Goal: Task Accomplishment & Management: Use online tool/utility

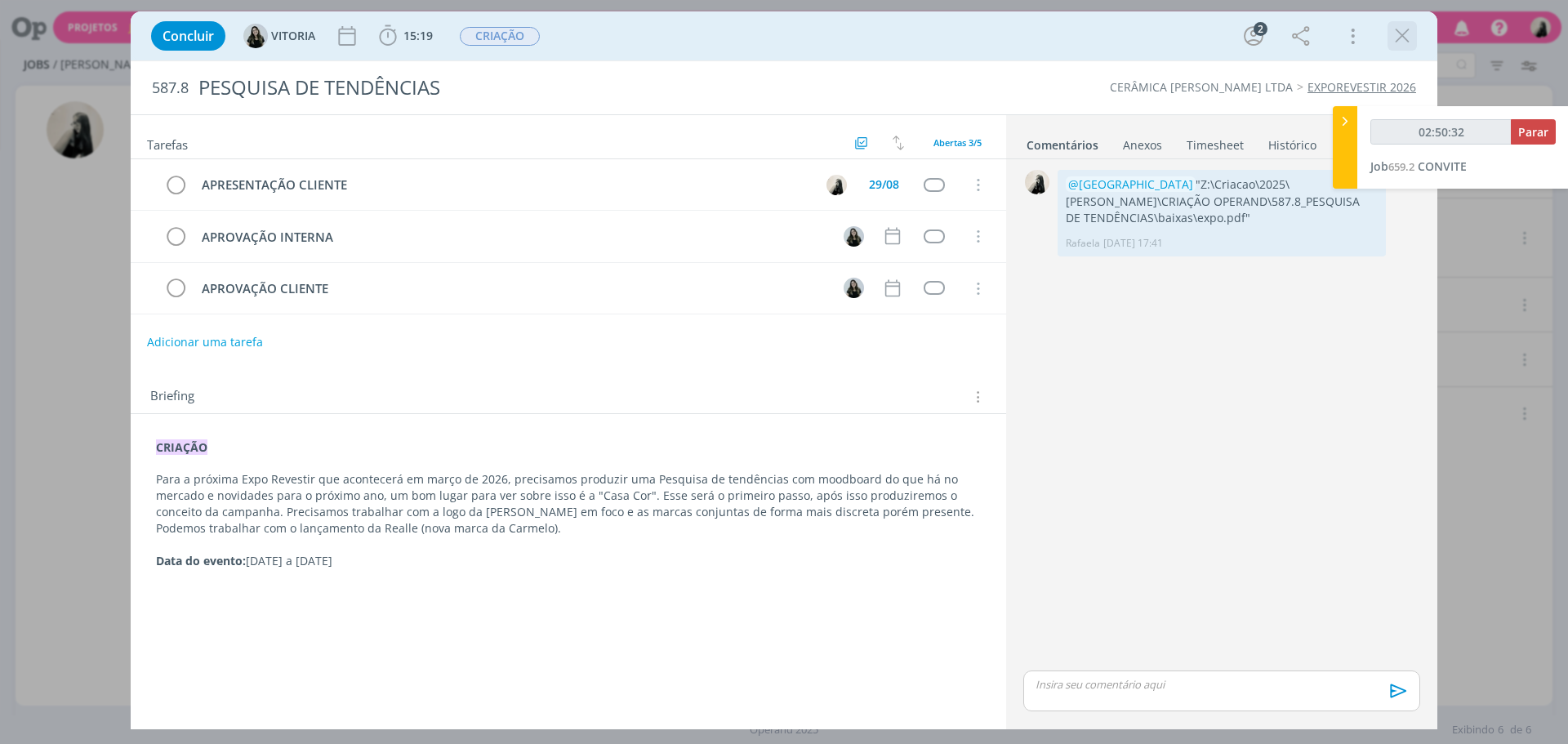
click at [1393, 38] on icon "dialog" at bounding box center [1401, 35] width 24 height 24
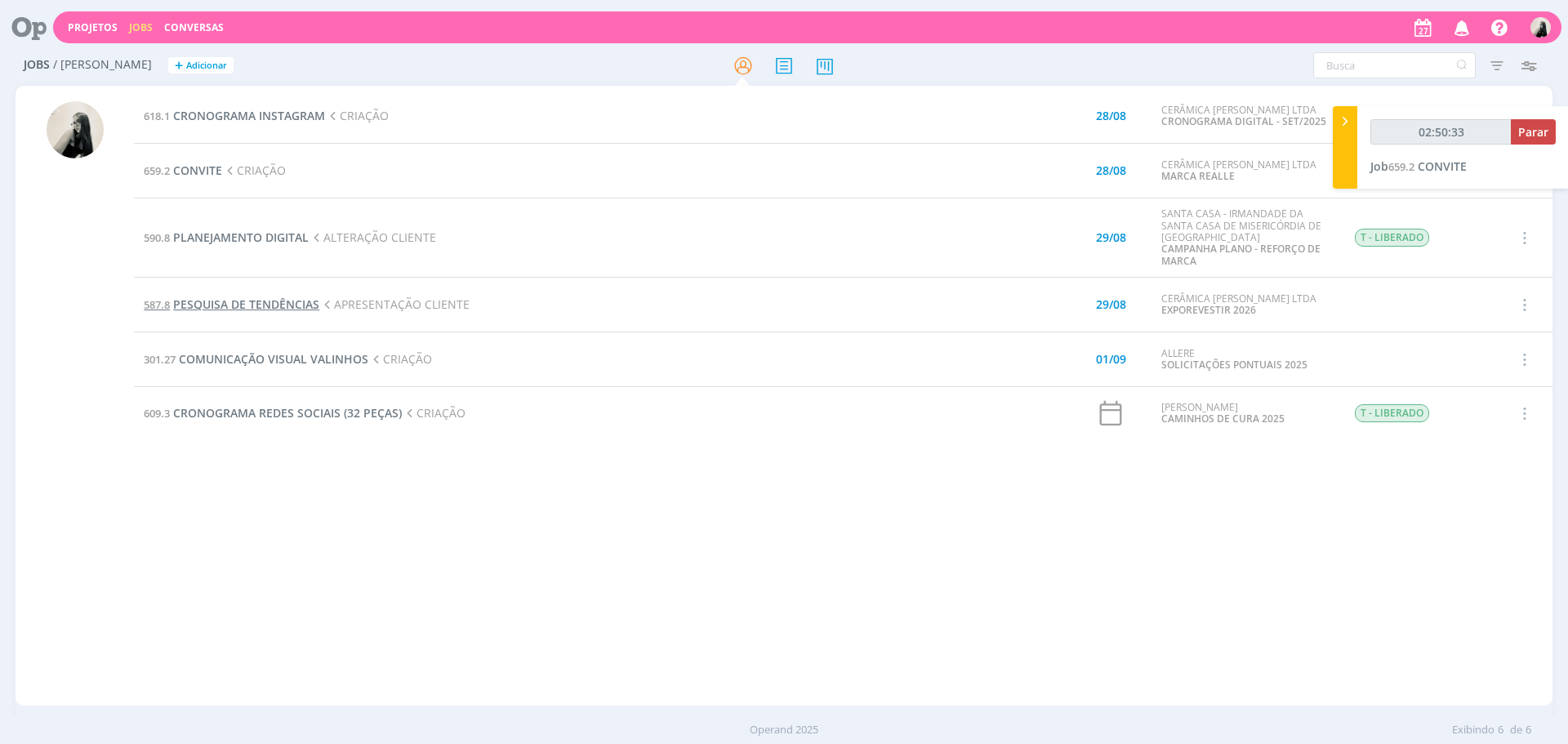
click at [276, 303] on span "PESQUISA DE TENDÊNCIAS" at bounding box center [246, 305] width 146 height 16
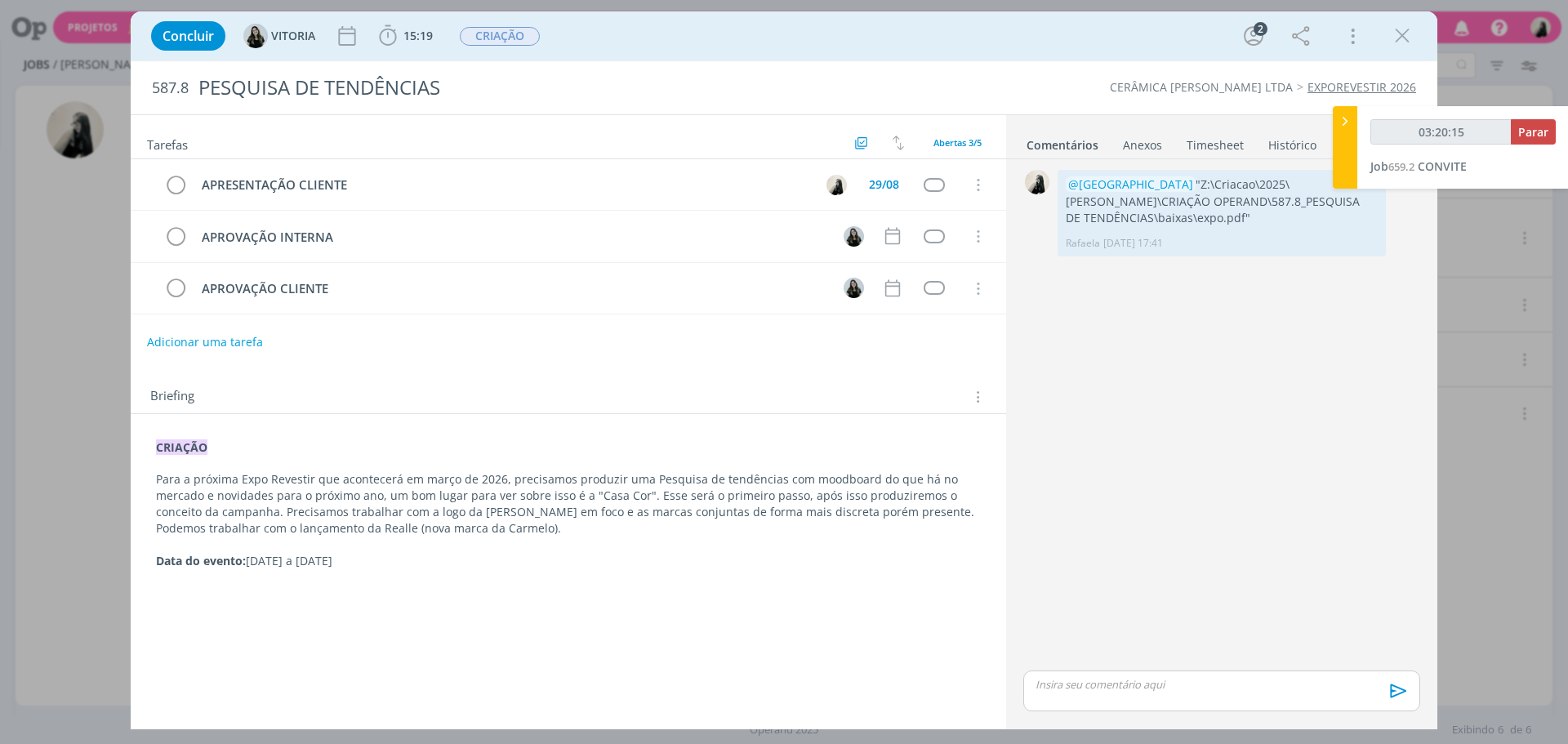
click at [1411, 44] on icon "dialog" at bounding box center [1401, 35] width 24 height 24
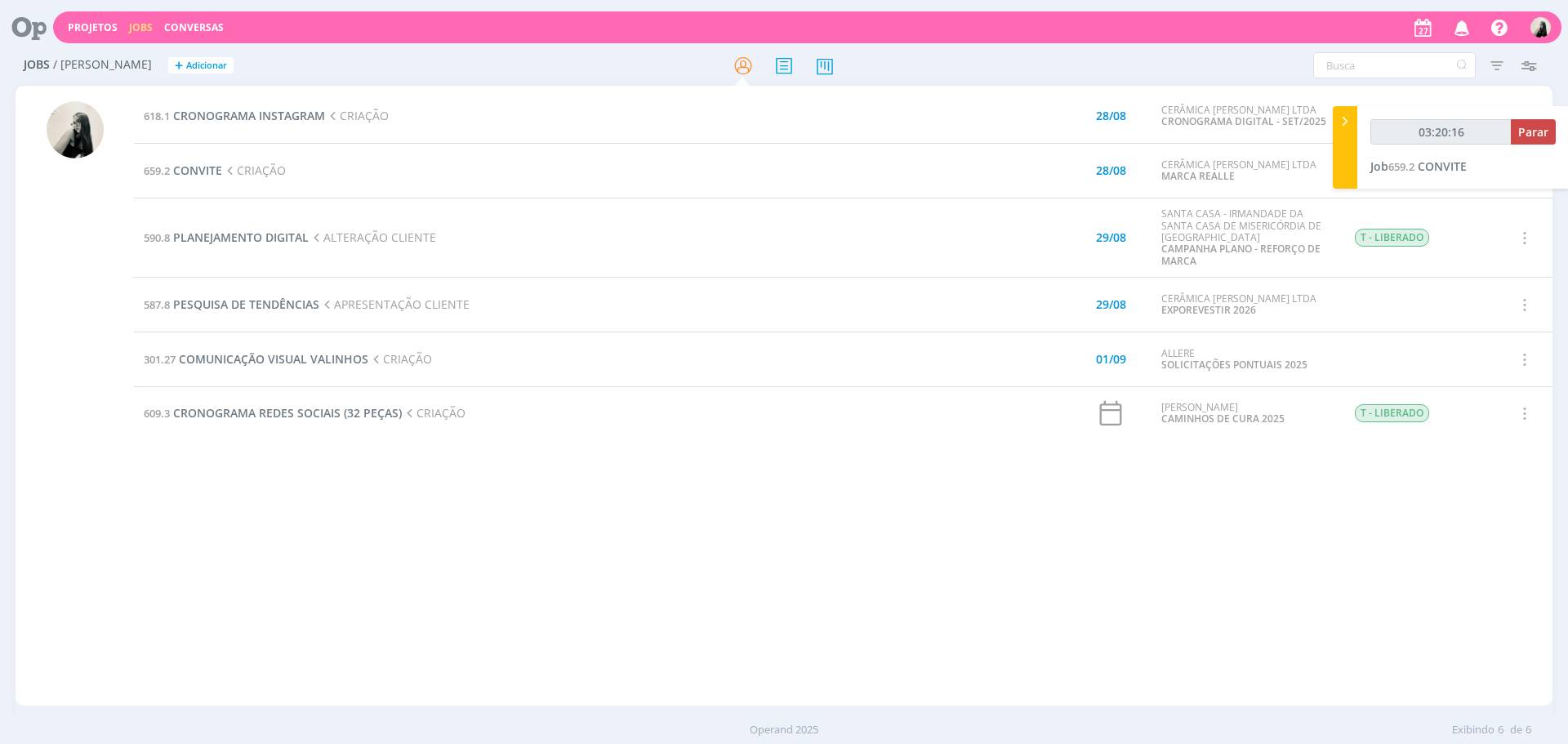
type input "03:20:17"
click at [1530, 139] on span "Parar" at bounding box center [1532, 132] width 30 height 16
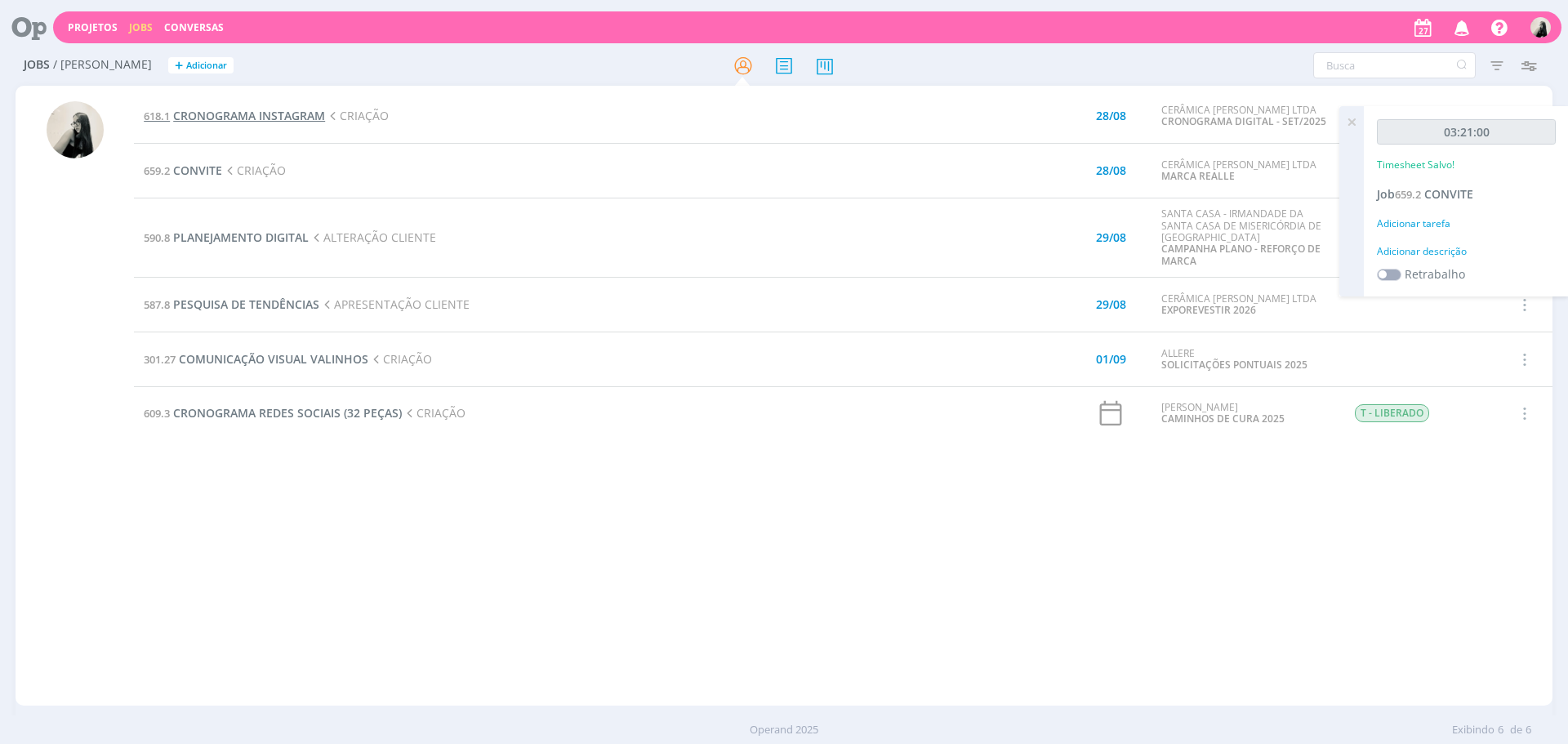
click at [261, 111] on span "CRONOGRAMA INSTAGRAM" at bounding box center [249, 115] width 152 height 16
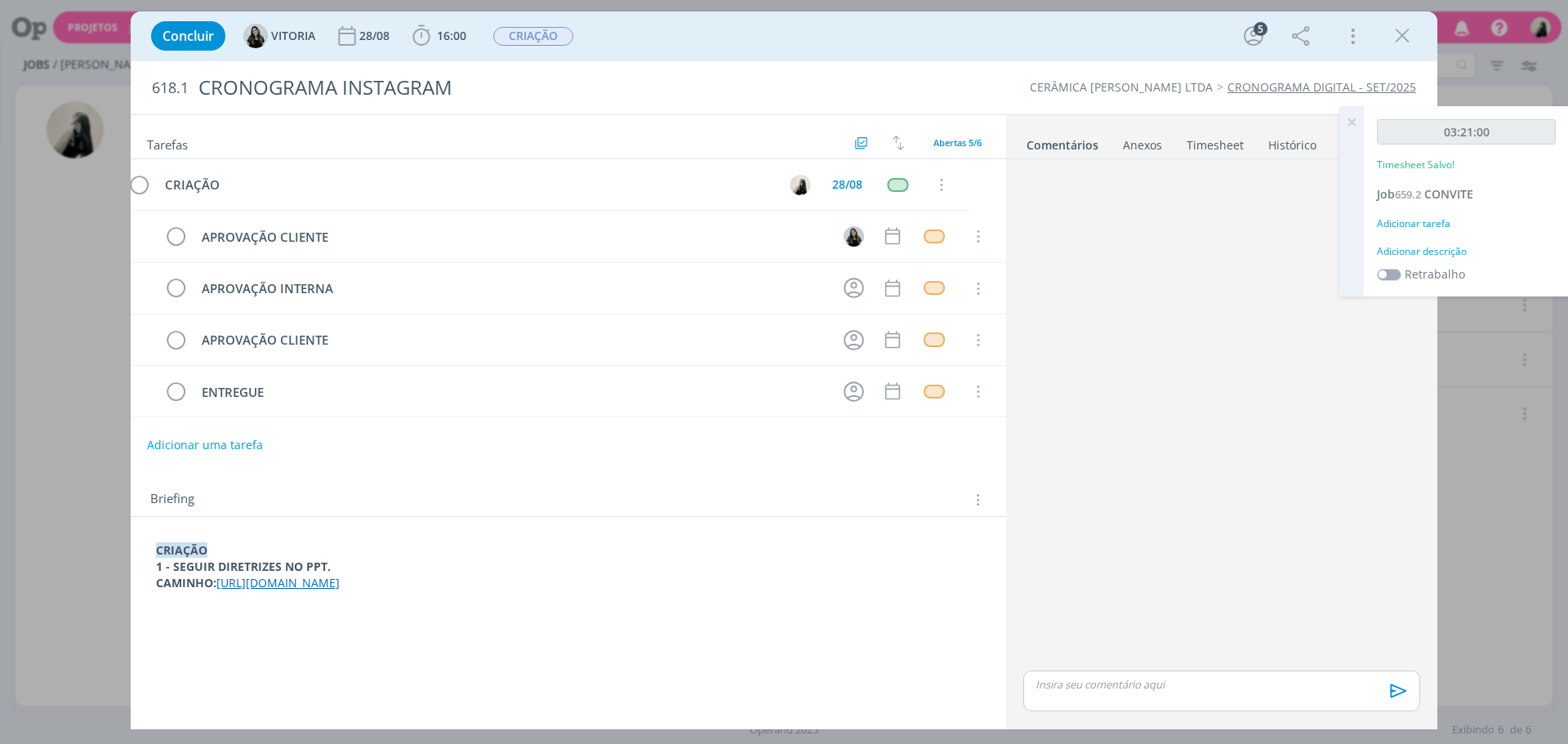
click at [339, 587] on link "[URL][DOMAIN_NAME]" at bounding box center [277, 583] width 123 height 16
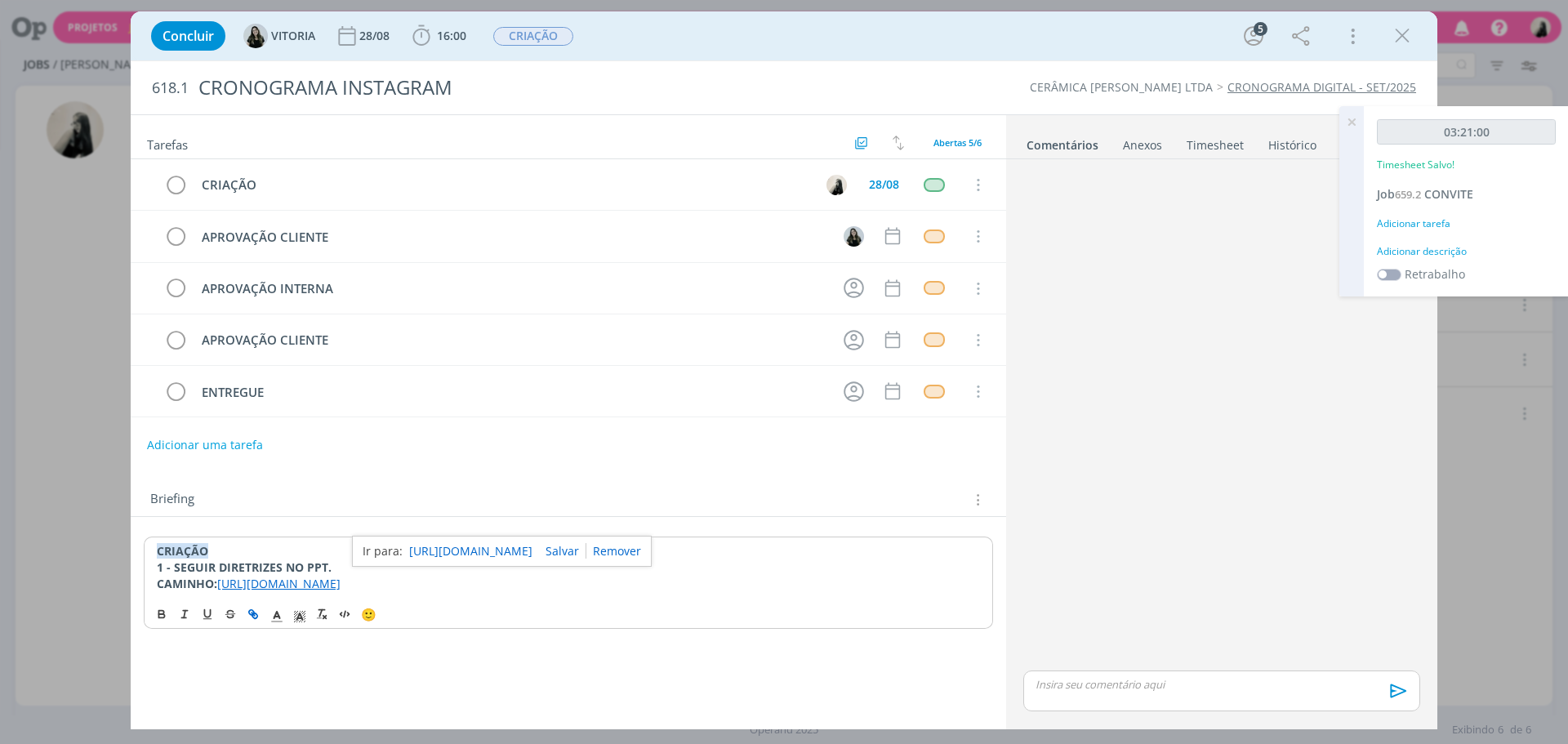
click at [520, 541] on link "[URL][DOMAIN_NAME]" at bounding box center [470, 551] width 123 height 21
click at [1385, 39] on div "Concluir [GEOGRAPHIC_DATA] [DATE] 16:00 Iniciar Apontar Data * [DATE] Horas * 0…" at bounding box center [784, 36] width 1282 height 39
click at [1389, 39] on div "dialog" at bounding box center [1402, 36] width 29 height 29
click at [1402, 38] on icon "dialog" at bounding box center [1401, 35] width 24 height 24
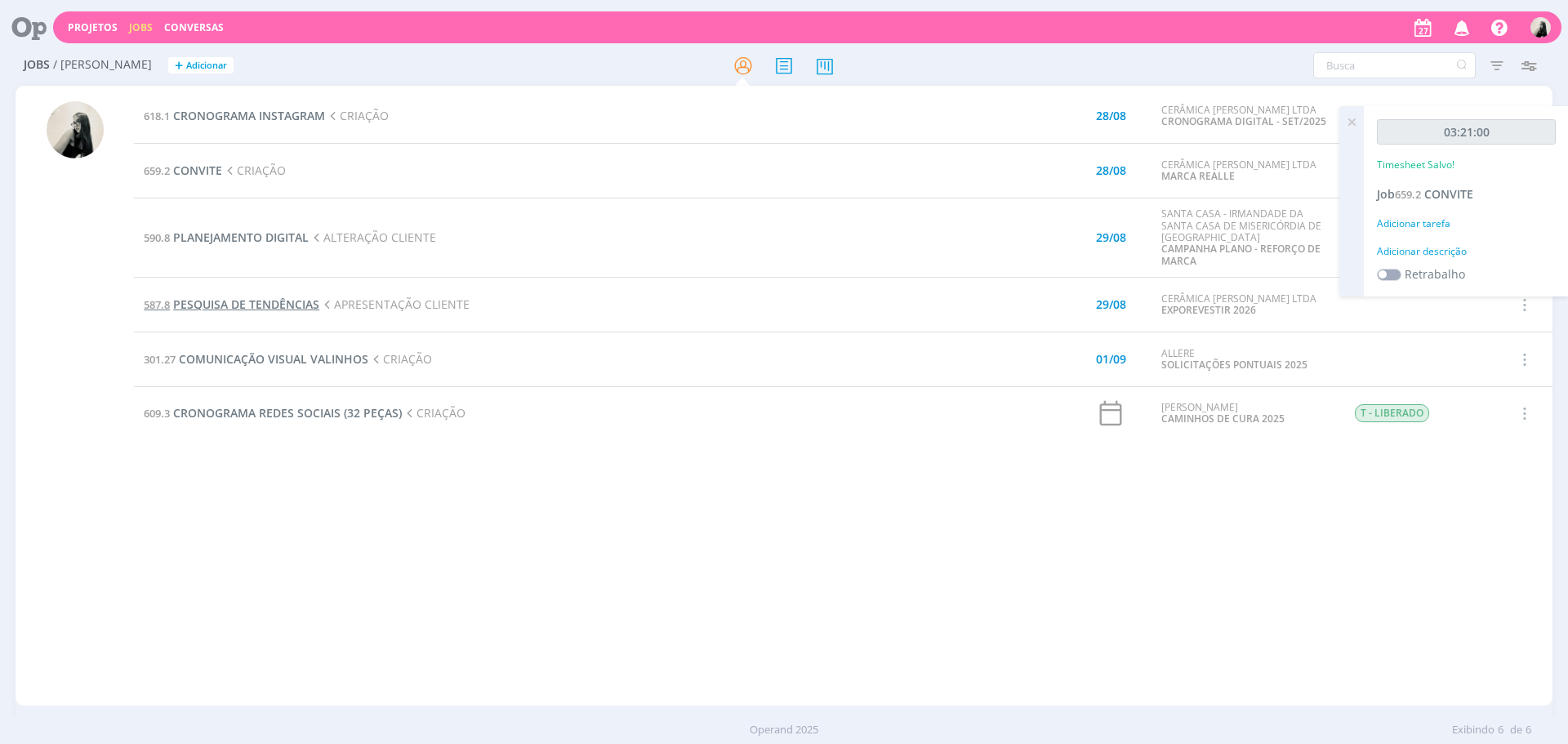
click at [284, 310] on span "PESQUISA DE TENDÊNCIAS" at bounding box center [246, 305] width 146 height 16
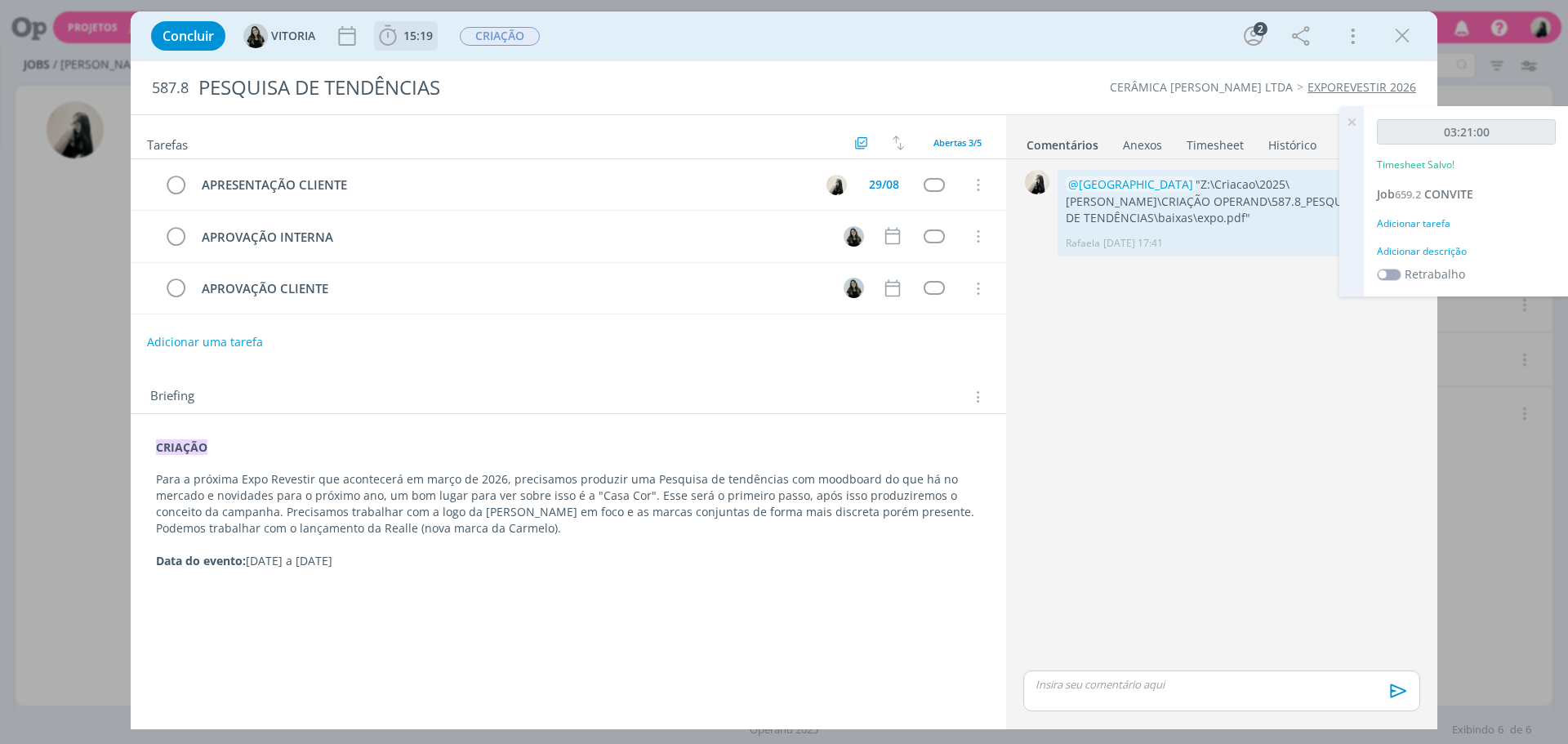
click at [392, 27] on icon "dialog" at bounding box center [387, 35] width 24 height 24
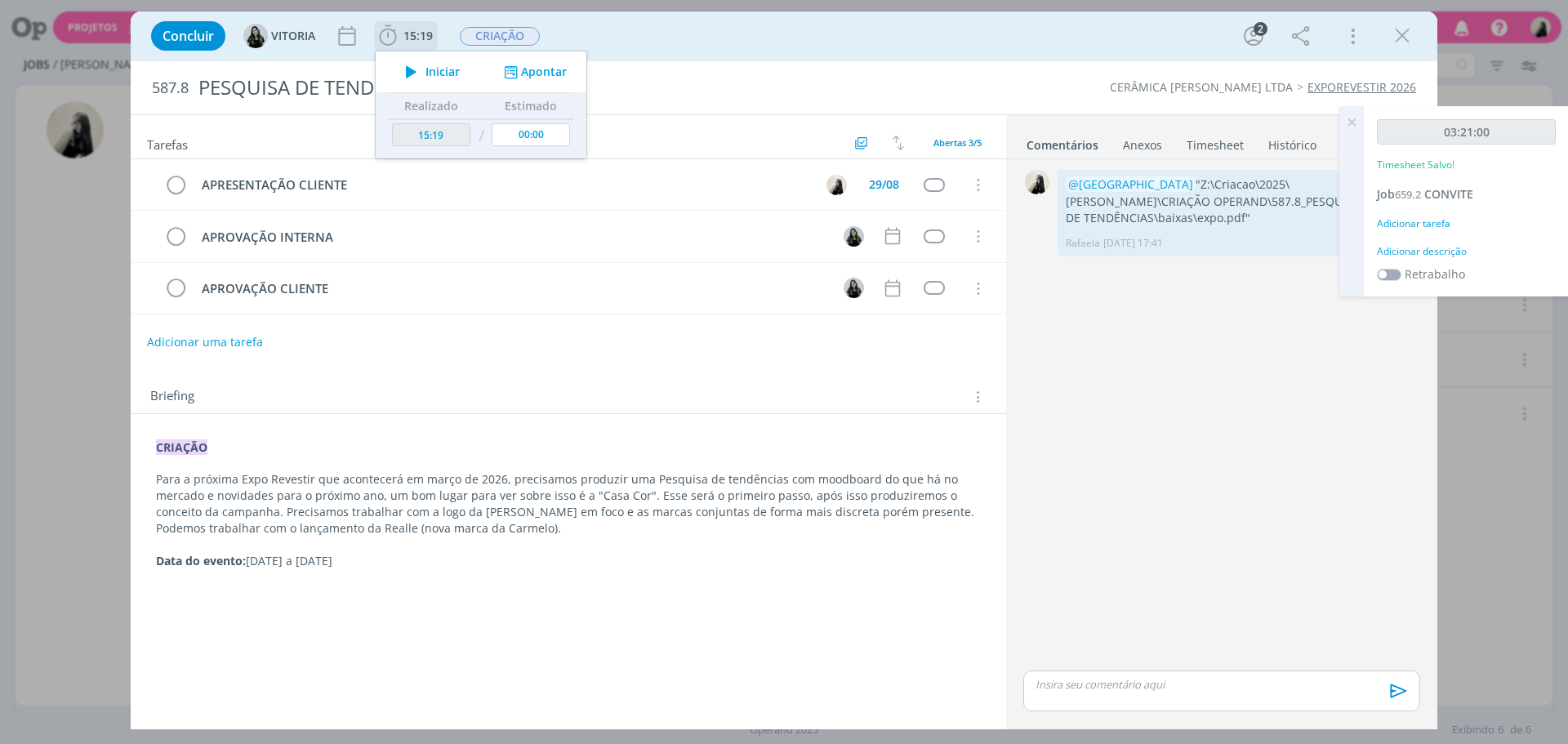
click at [427, 67] on span "Iniciar" at bounding box center [442, 72] width 34 height 12
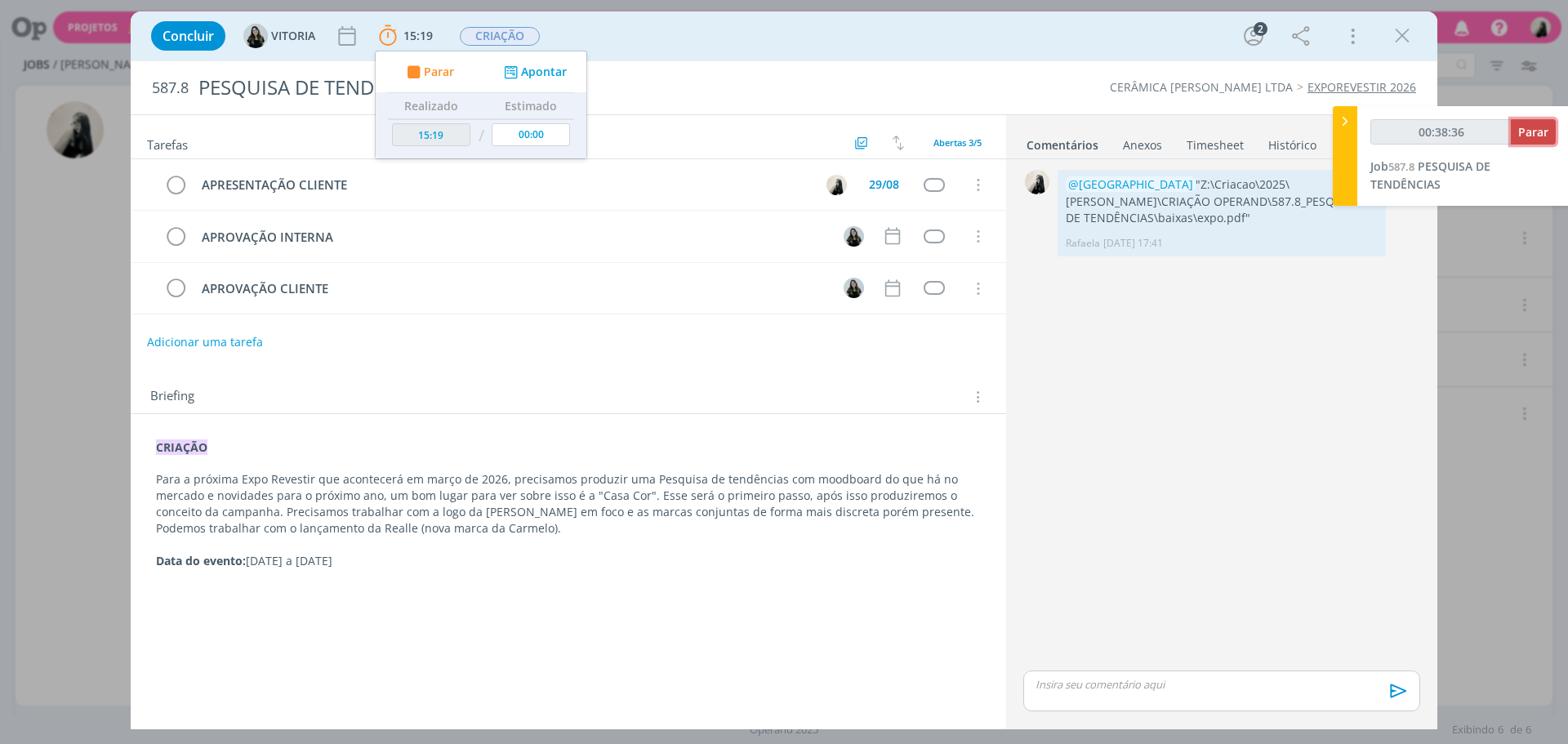
click at [1541, 132] on span "Parar" at bounding box center [1532, 132] width 30 height 16
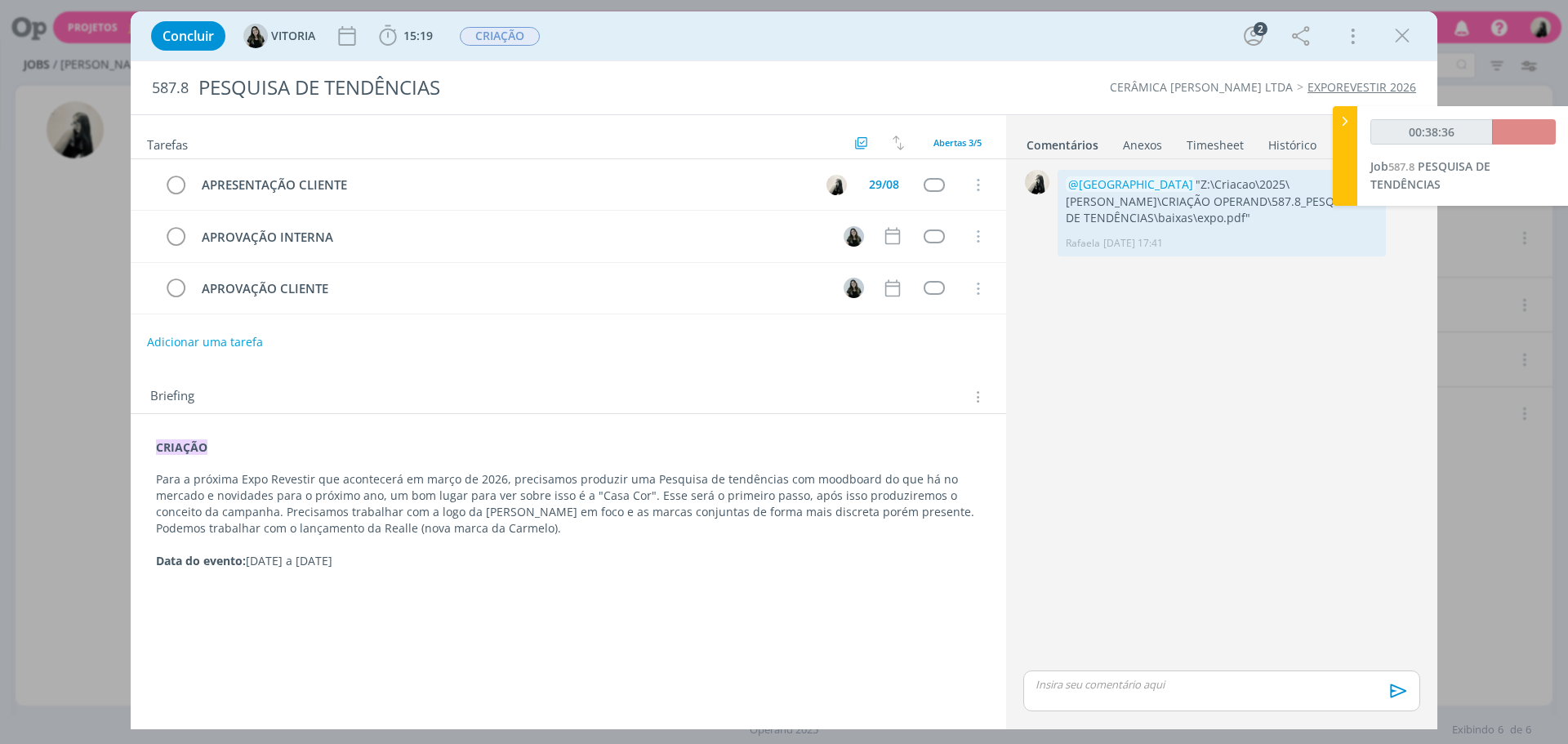
type input "00:39:00"
